Goal: Navigation & Orientation: Find specific page/section

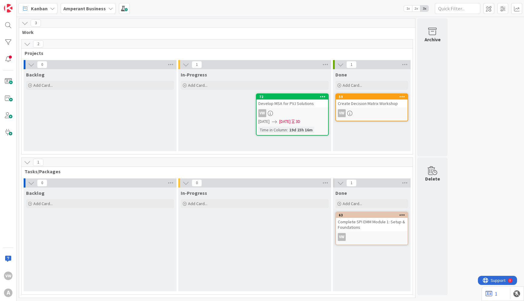
click at [291, 105] on div "Develop MSA for PVJ Solutions" at bounding box center [292, 103] width 72 height 8
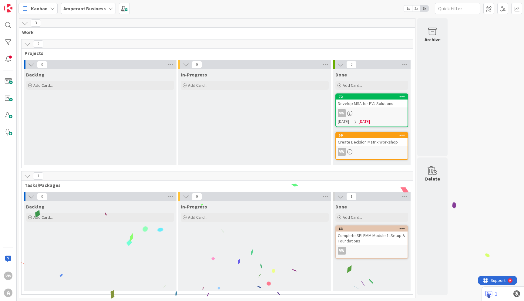
drag, startPoint x: 284, startPoint y: 101, endPoint x: 145, endPoint y: 0, distance: 172.1
